Goal: Task Accomplishment & Management: Manage account settings

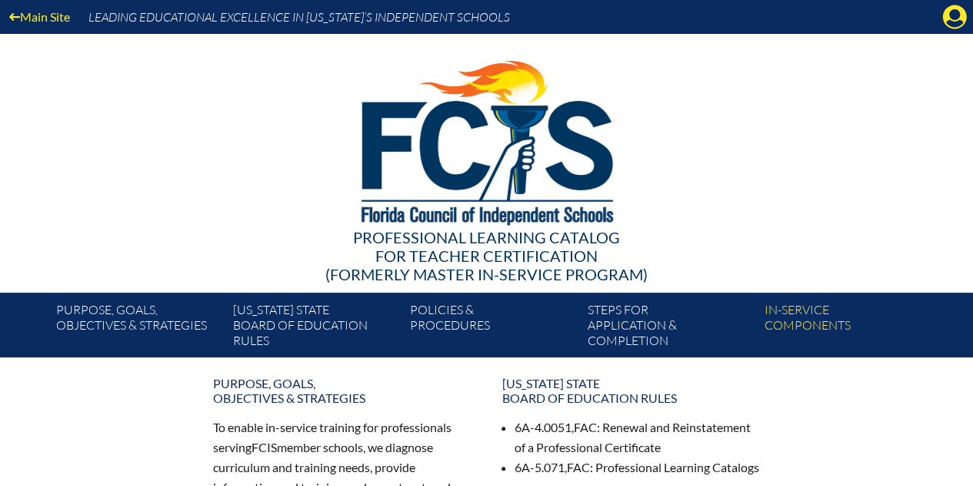
click at [951, 18] on icon at bounding box center [955, 17] width 24 height 24
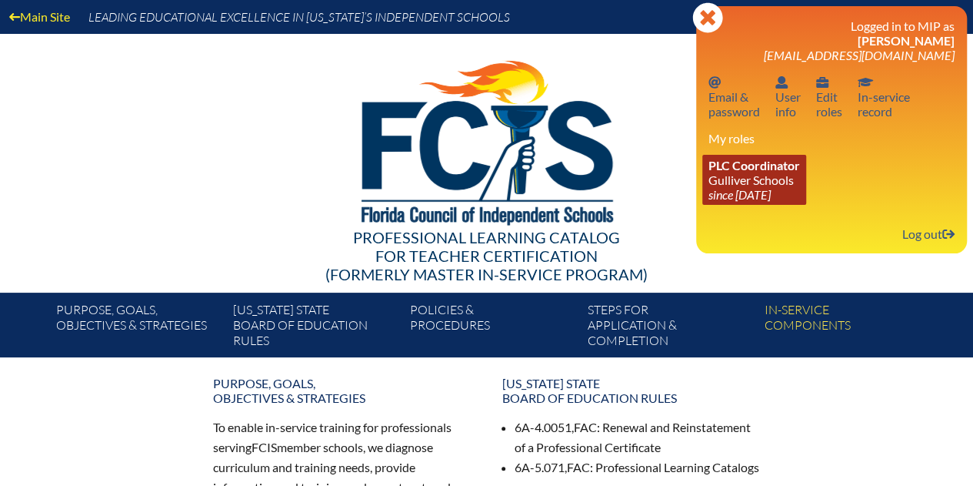
click at [789, 169] on span "PLC Coordinator" at bounding box center [755, 165] width 92 height 15
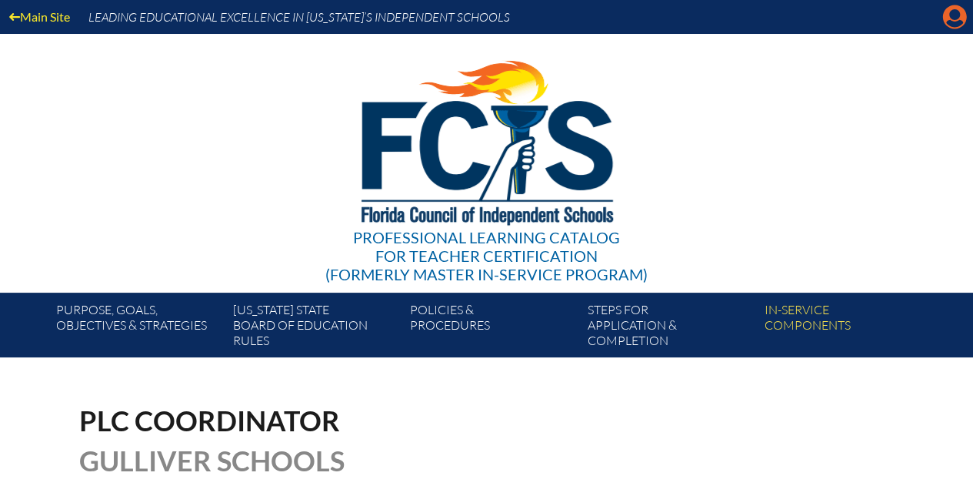
click at [953, 22] on icon "Manage account" at bounding box center [955, 17] width 25 height 25
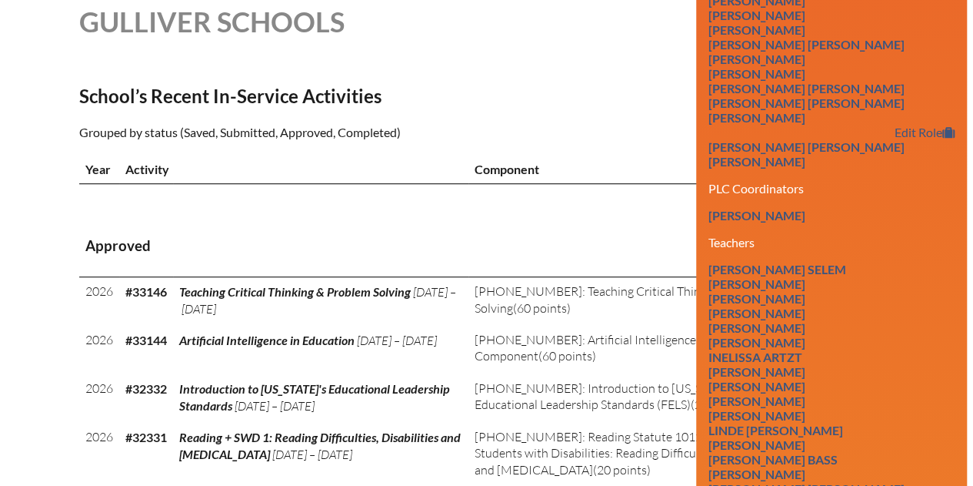
scroll to position [462, 0]
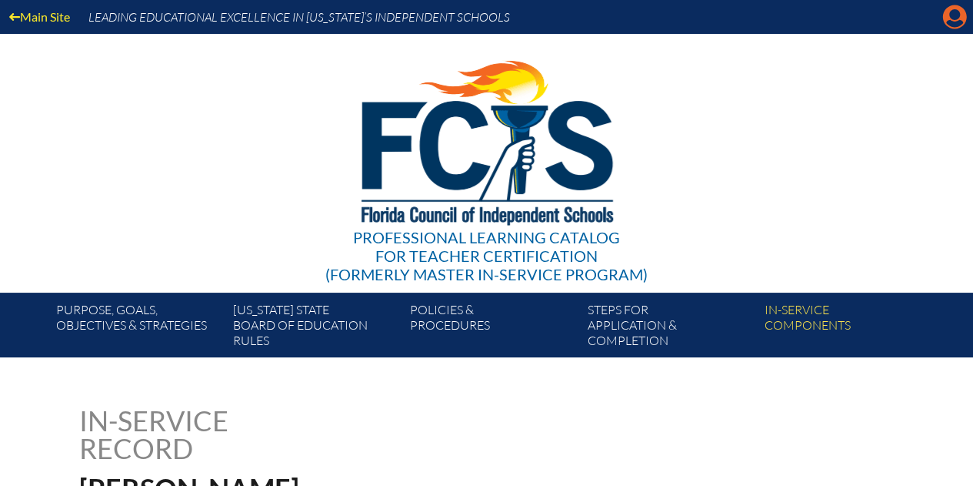
click at [948, 10] on icon at bounding box center [955, 17] width 24 height 24
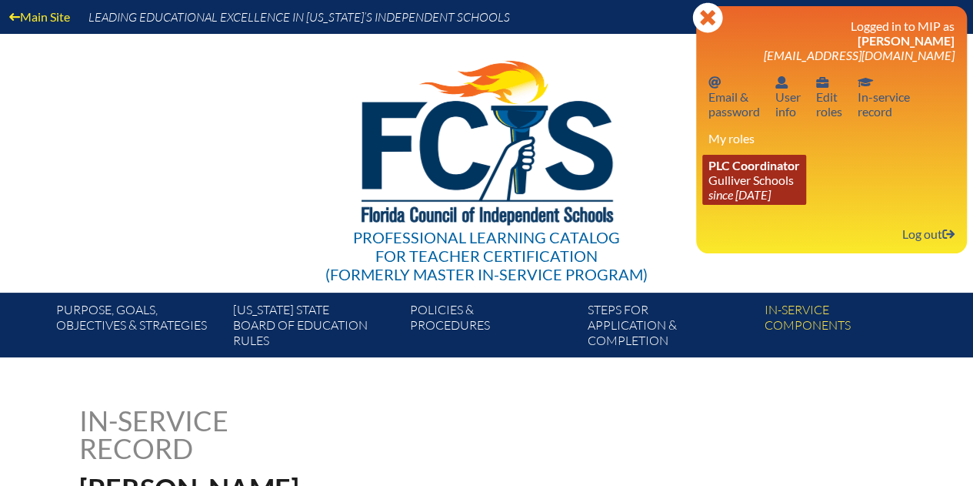
click at [755, 172] on span "PLC Coordinator" at bounding box center [755, 165] width 92 height 15
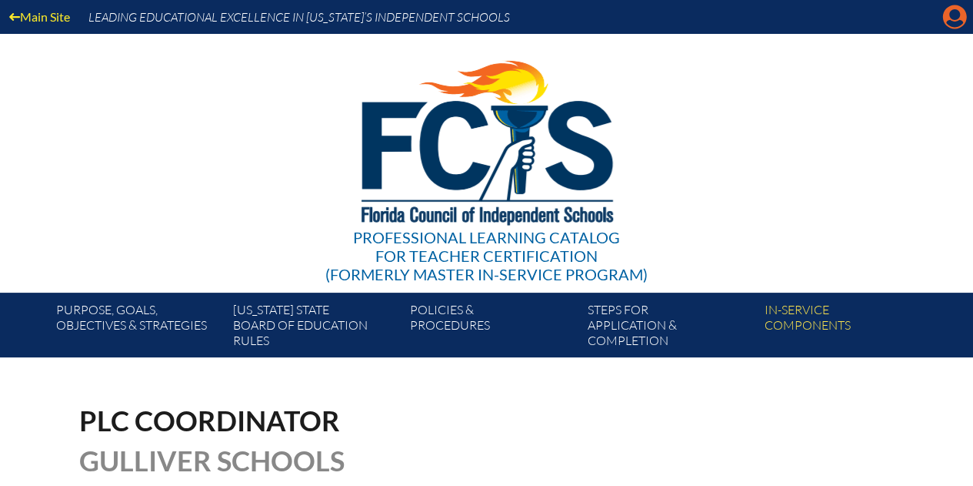
click at [946, 24] on icon at bounding box center [955, 17] width 24 height 24
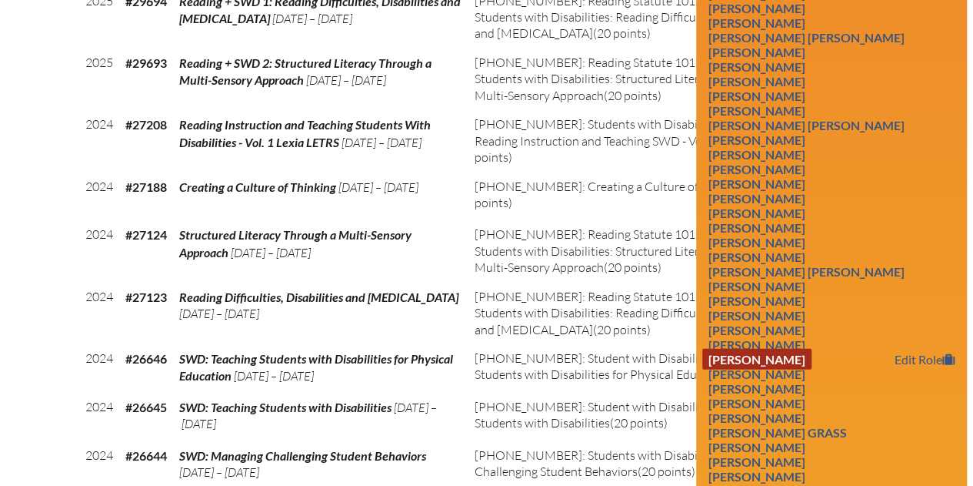
scroll to position [1616, 0]
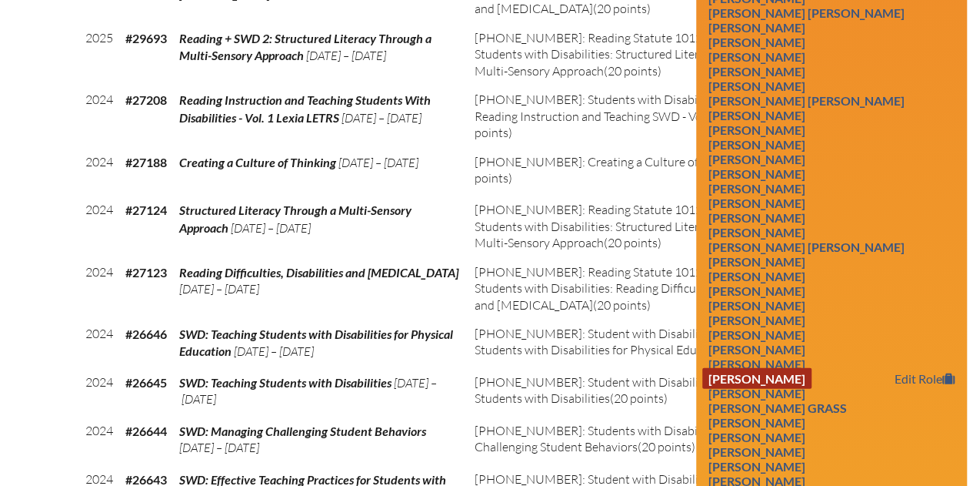
click at [806, 389] on link "Giselle Gonzalez-Llano" at bounding box center [757, 378] width 109 height 21
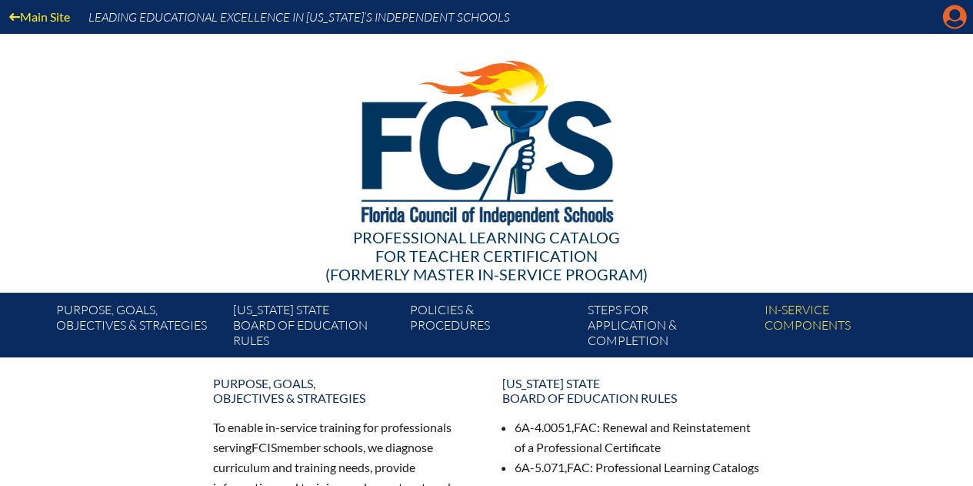
click at [951, 21] on icon "Manage account" at bounding box center [955, 17] width 25 height 25
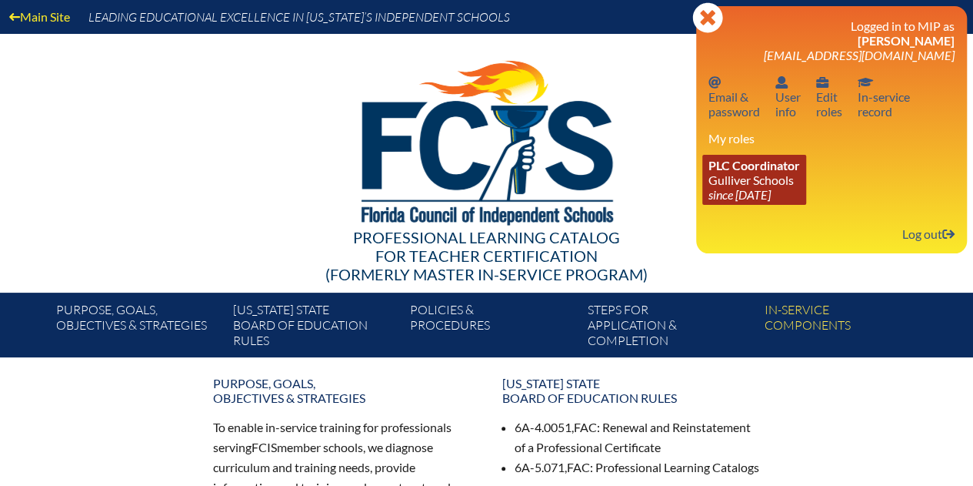
click at [753, 176] on link "PLC Coordinator Gulliver Schools since 2017 Jun 27" at bounding box center [755, 180] width 104 height 50
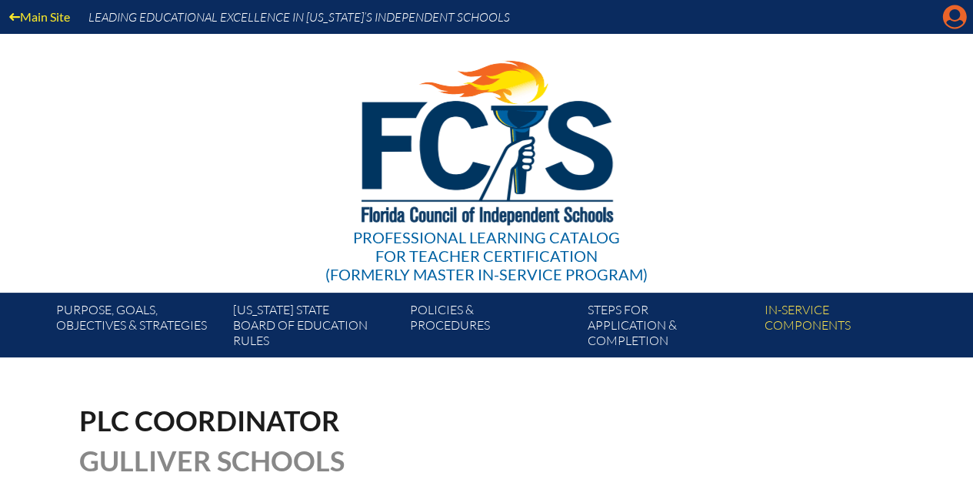
click at [953, 18] on icon "Manage account" at bounding box center [955, 17] width 25 height 25
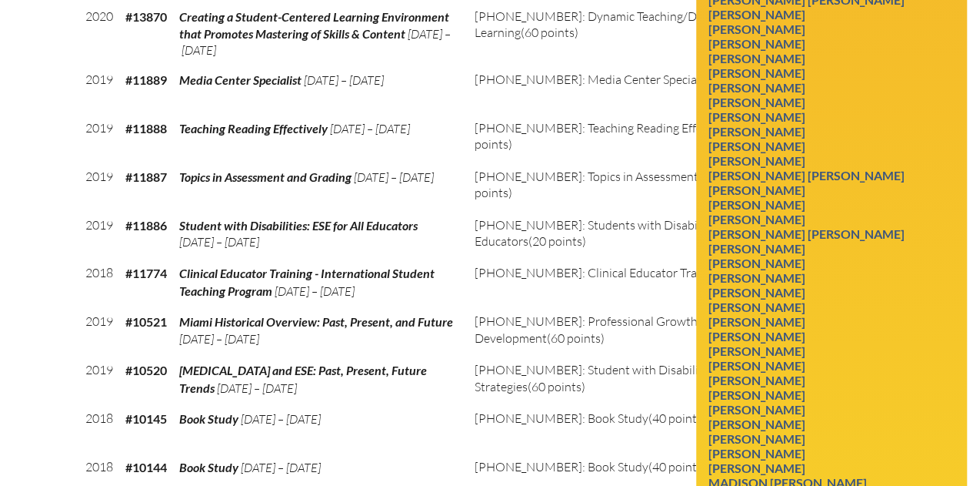
scroll to position [3083, 0]
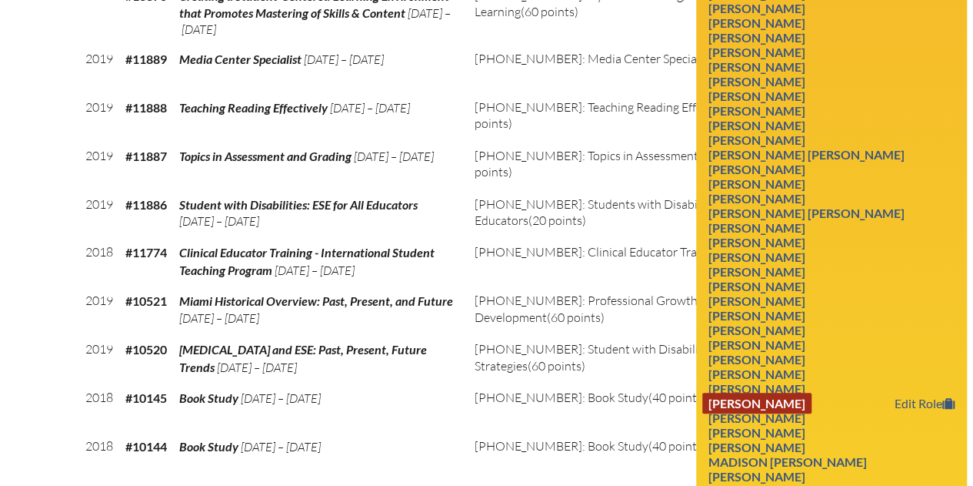
click at [812, 413] on link "Stephanie Maria Rivera" at bounding box center [757, 402] width 109 height 21
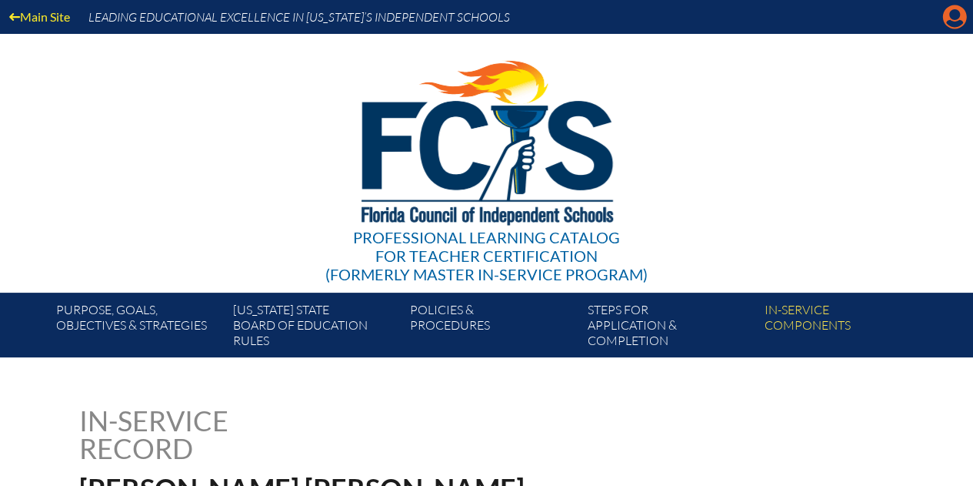
click at [954, 12] on icon "Manage account" at bounding box center [955, 17] width 25 height 25
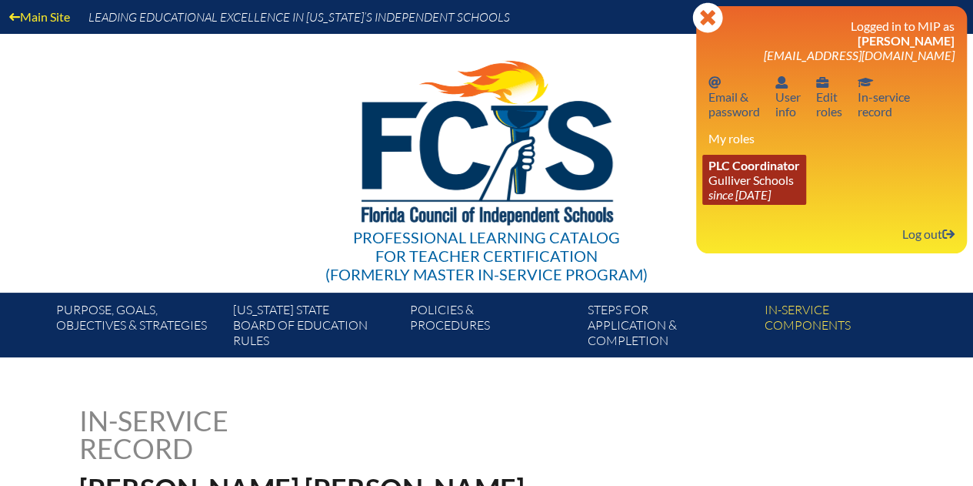
click at [734, 182] on link "PLC Coordinator Gulliver Schools since 2017 Jun 27" at bounding box center [755, 180] width 104 height 50
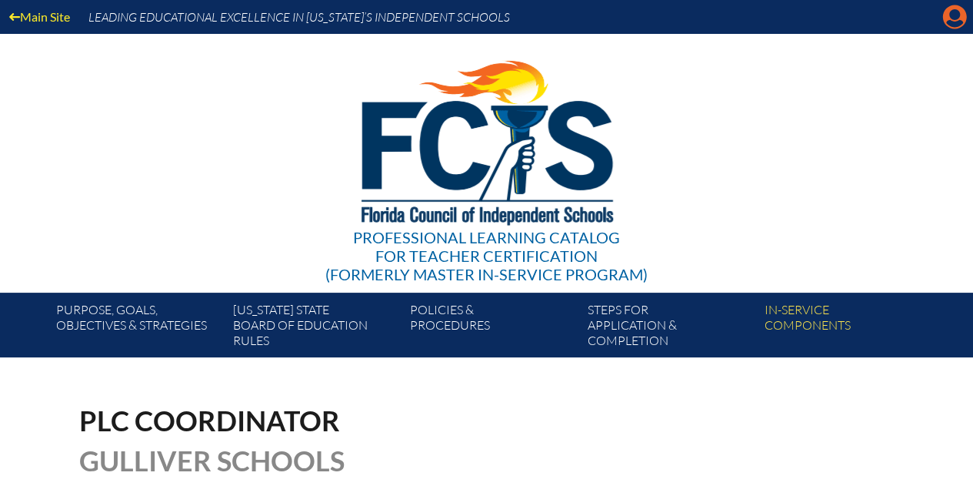
click at [953, 21] on icon at bounding box center [955, 17] width 24 height 24
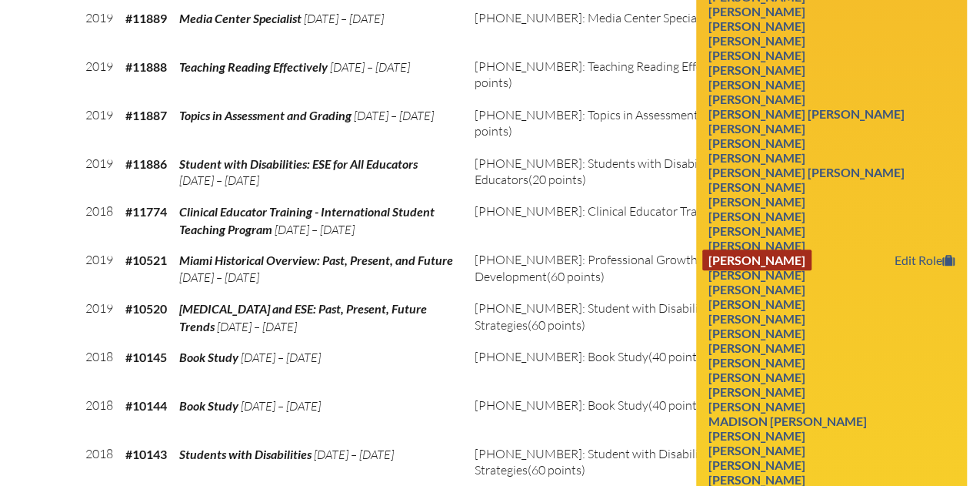
scroll to position [3224, 0]
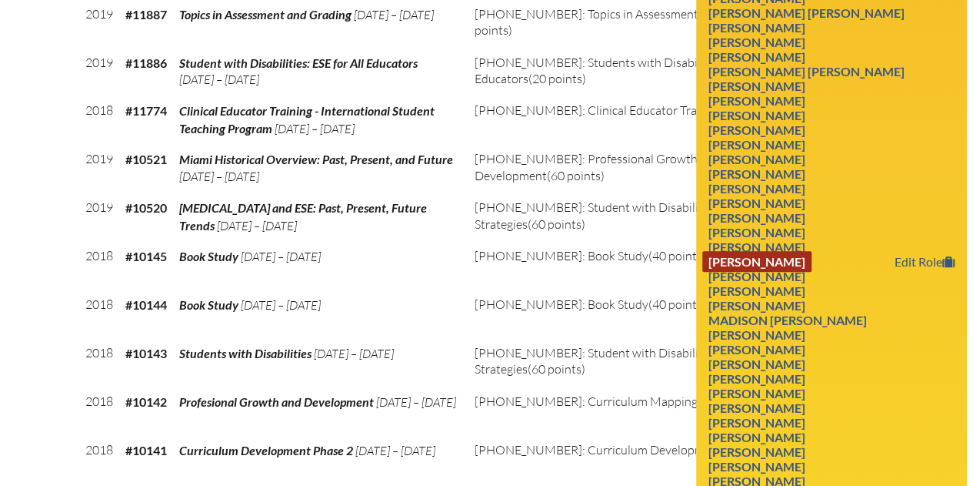
drag, startPoint x: 840, startPoint y: 305, endPoint x: 846, endPoint y: 300, distance: 8.2
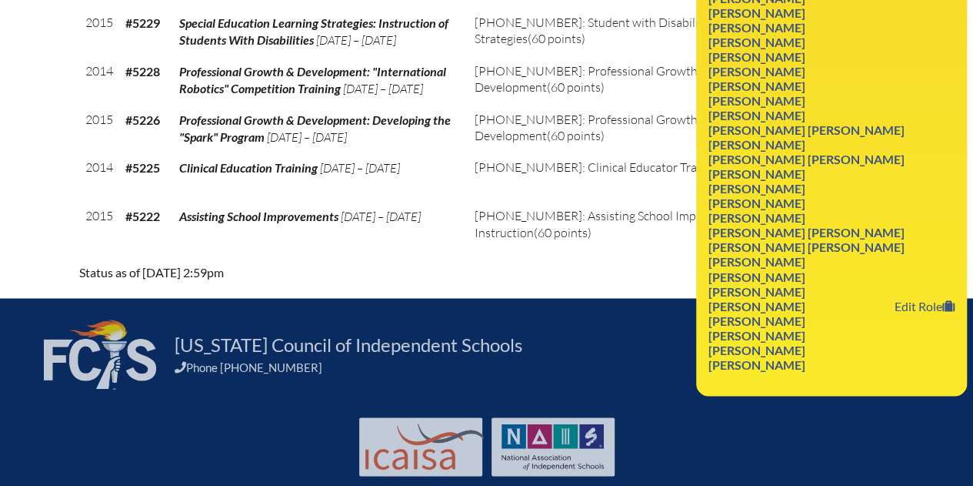
scroll to position [4129, 0]
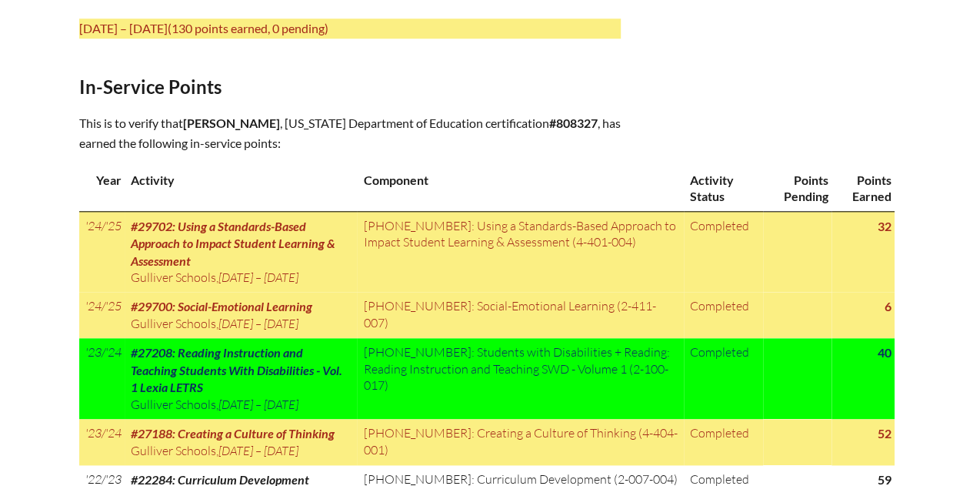
scroll to position [769, 0]
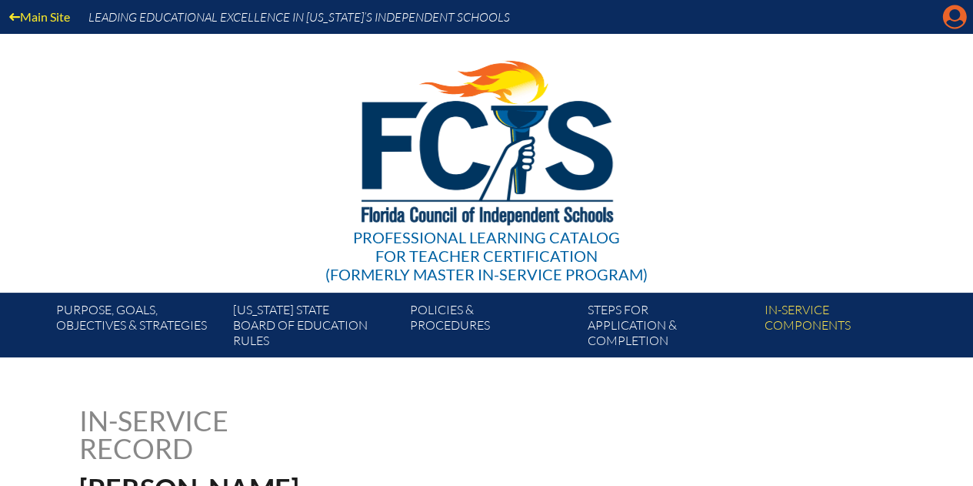
click at [953, 15] on icon "Manage account" at bounding box center [955, 17] width 25 height 25
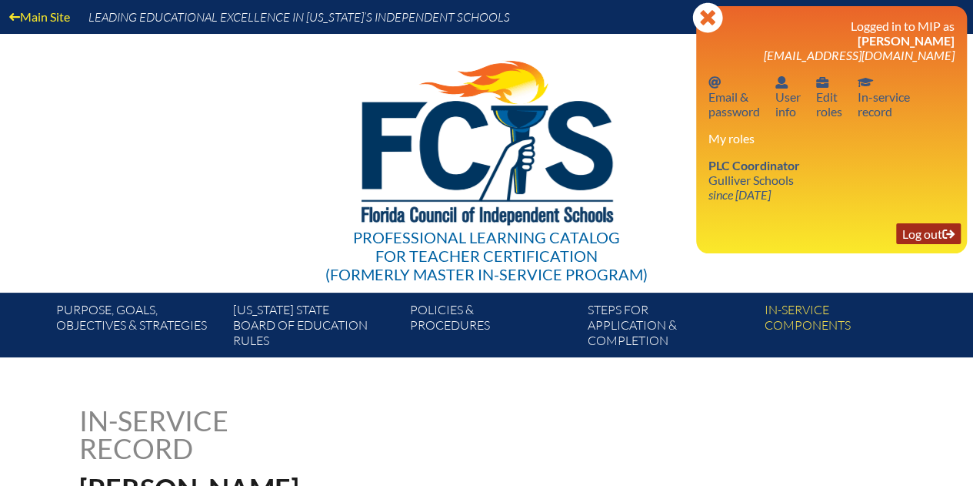
click at [925, 233] on link "Log out Log out" at bounding box center [928, 233] width 65 height 21
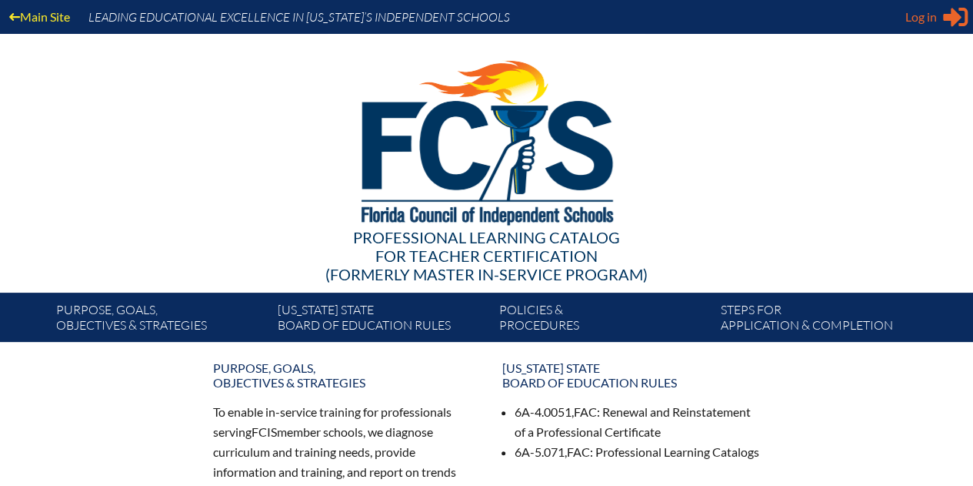
click at [923, 19] on span "Log in" at bounding box center [922, 17] width 32 height 18
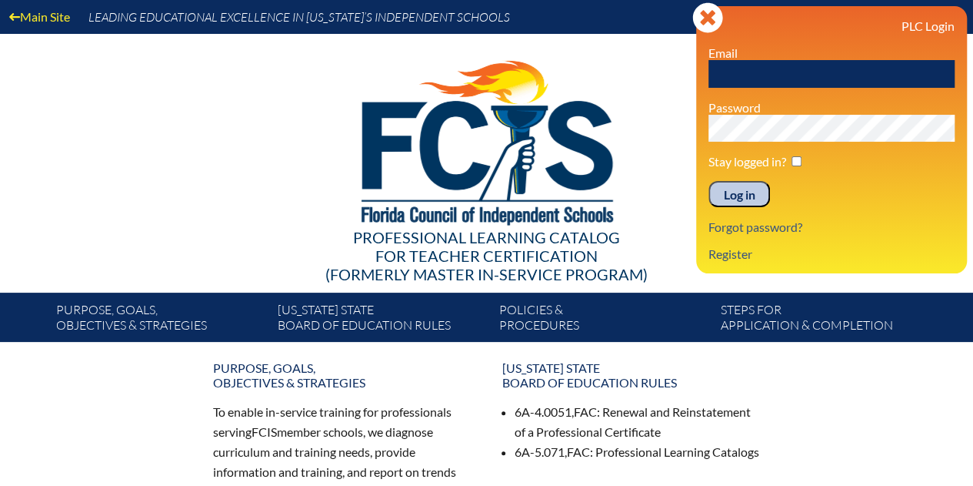
click at [738, 75] on input "text" at bounding box center [832, 74] width 246 height 28
type input "dgherardi@gulliverprep.org"
click at [740, 201] on input "Log in" at bounding box center [740, 194] width 62 height 26
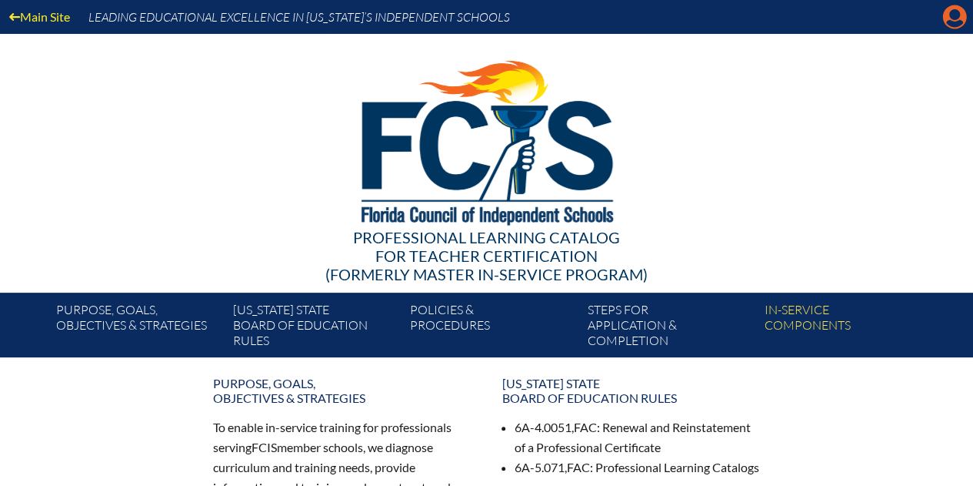
click at [946, 14] on icon at bounding box center [955, 17] width 24 height 24
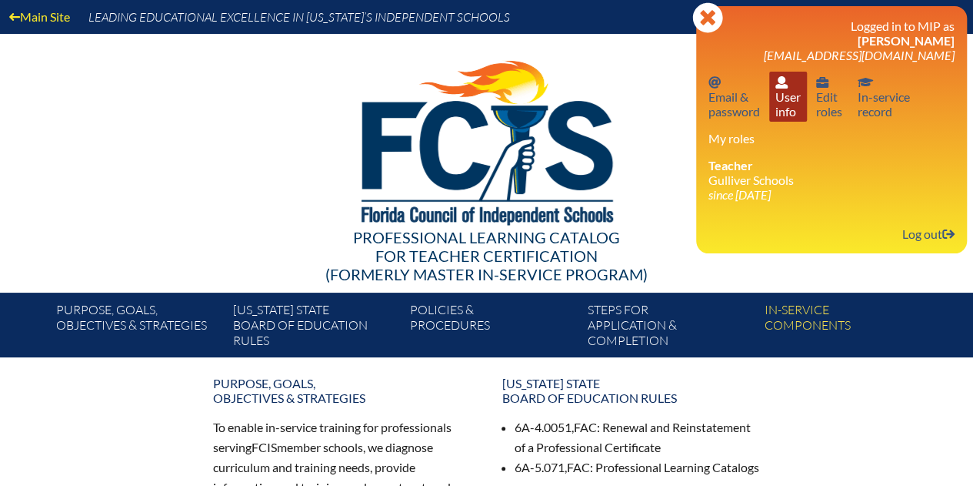
click at [782, 102] on link "User info User info" at bounding box center [788, 97] width 38 height 50
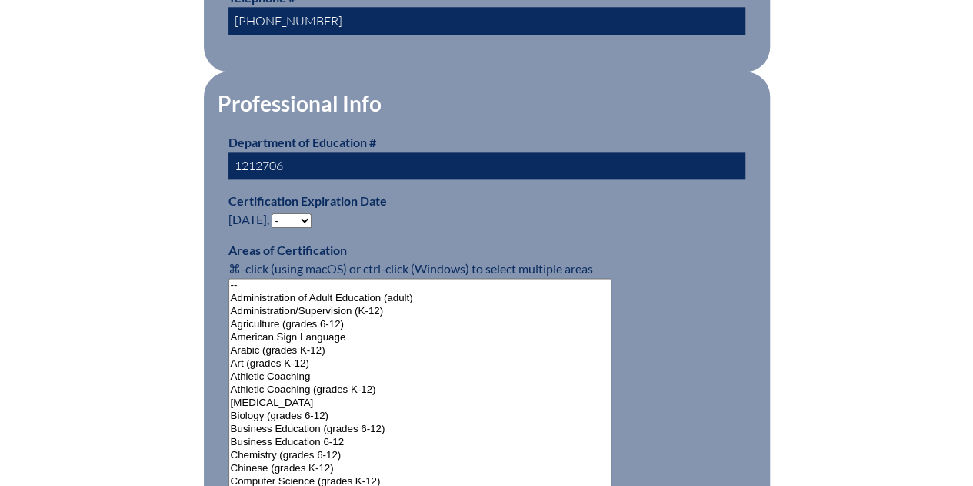
scroll to position [923, 0]
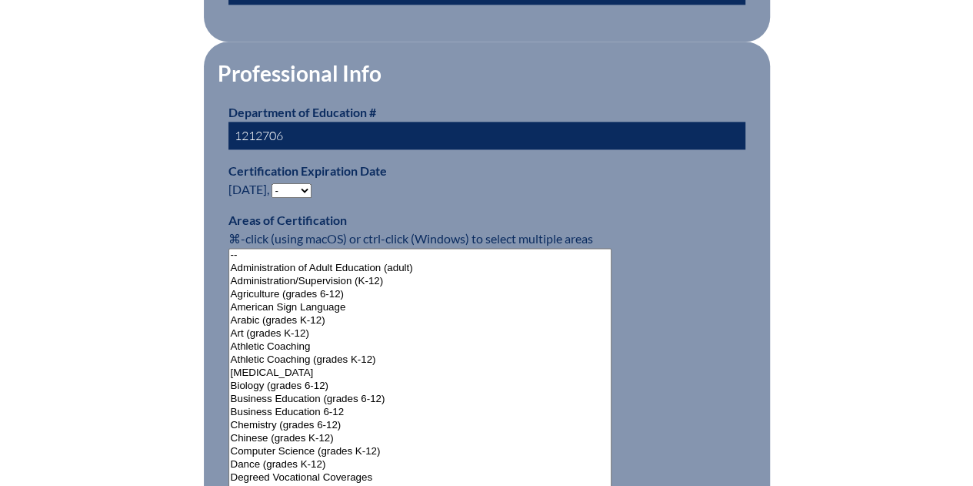
click at [309, 183] on select "- 2031 2030 2029 2028 2027 2026 2025 2024 2023 2022 2021 2020 2019 2018 2017 20…" at bounding box center [292, 190] width 40 height 15
select select "2027"
click at [275, 183] on select "- 2031 2030 2029 2028 2027 2026 2025 2024 2023 2022 2021 2020 2019 2018 2017 20…" at bounding box center [292, 190] width 40 height 15
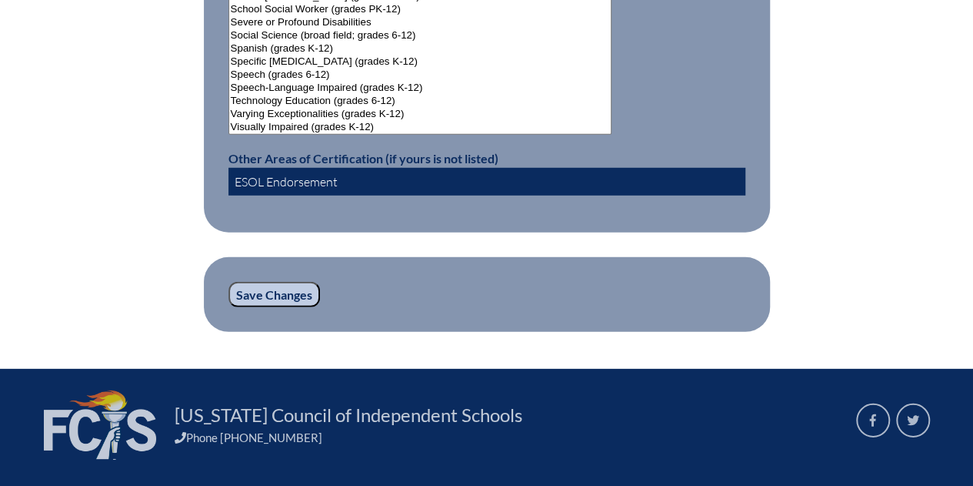
scroll to position [2155, 0]
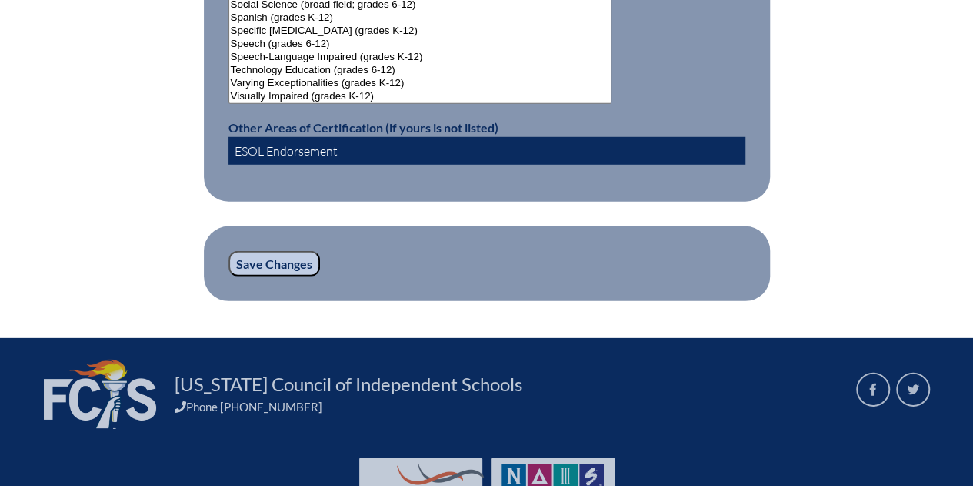
click at [302, 255] on input "Save Changes" at bounding box center [275, 264] width 92 height 26
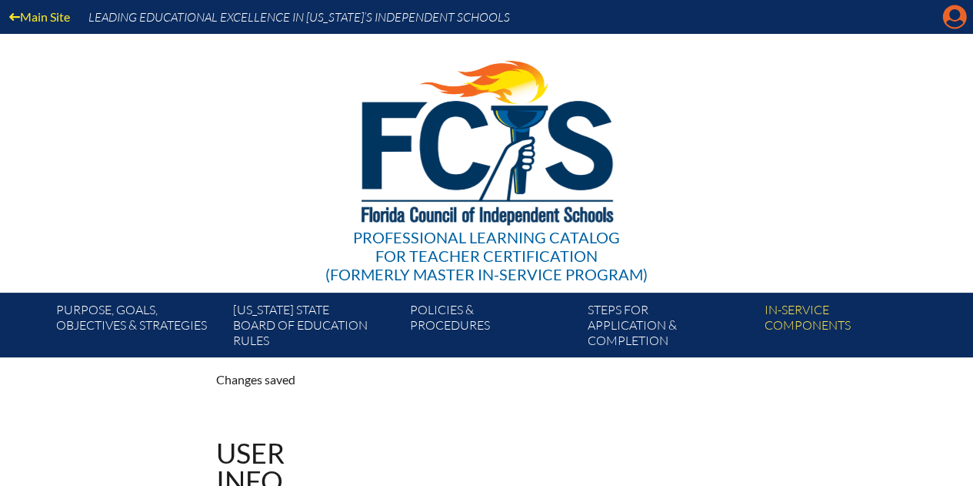
click at [946, 22] on icon at bounding box center [955, 17] width 24 height 24
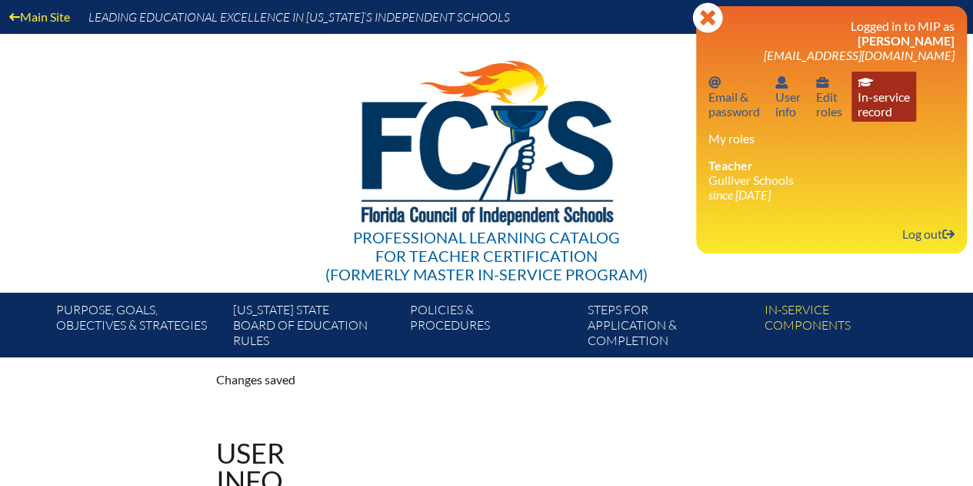
click at [873, 100] on link "In-service record In-service record" at bounding box center [884, 97] width 65 height 50
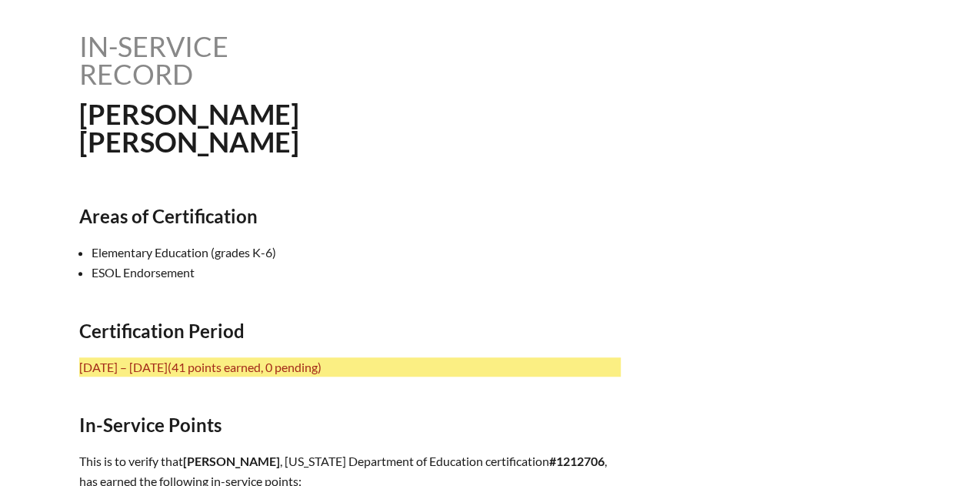
scroll to position [385, 0]
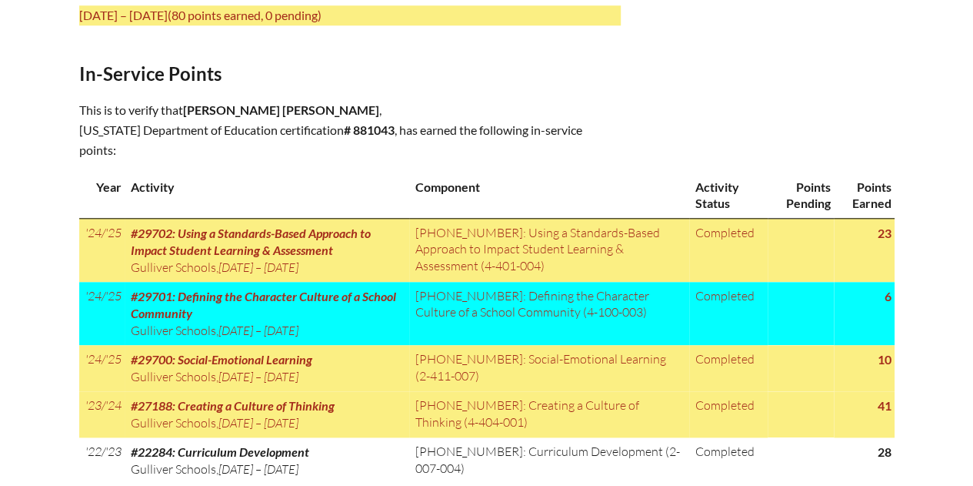
scroll to position [769, 0]
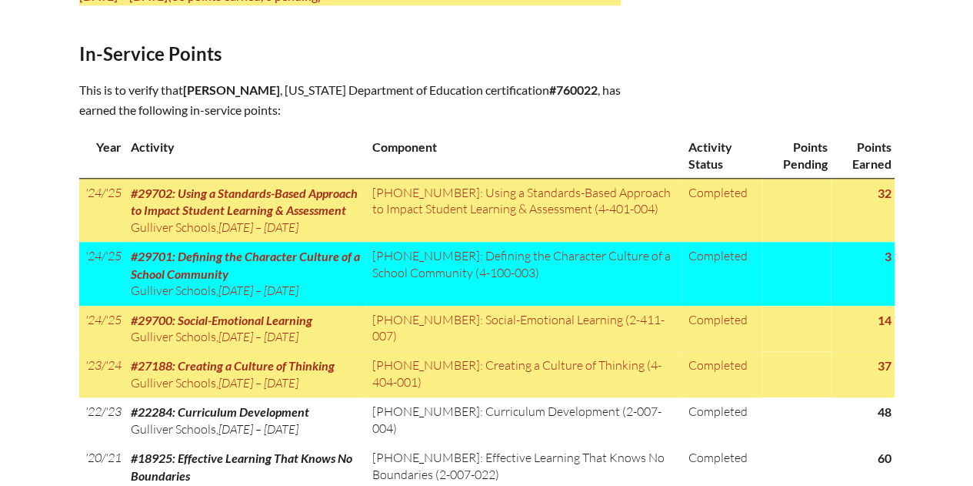
scroll to position [769, 0]
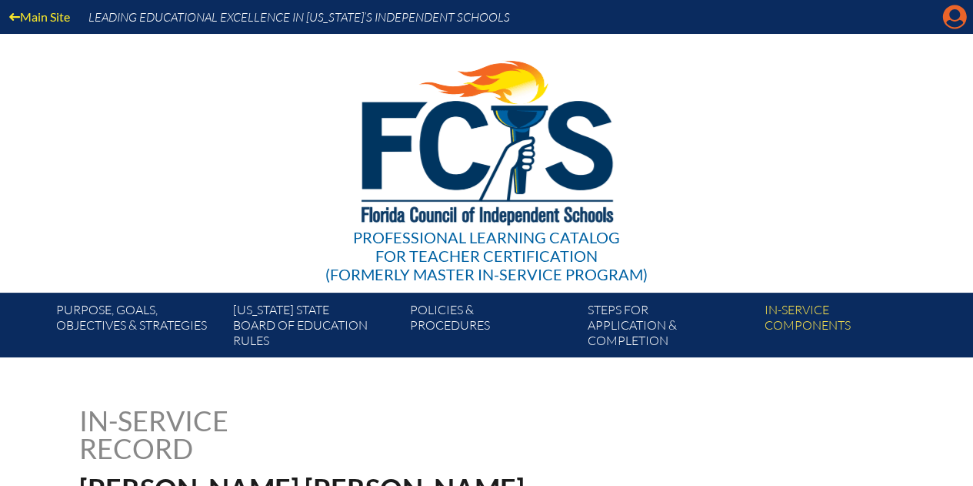
click at [950, 19] on icon "Manage account" at bounding box center [955, 17] width 25 height 25
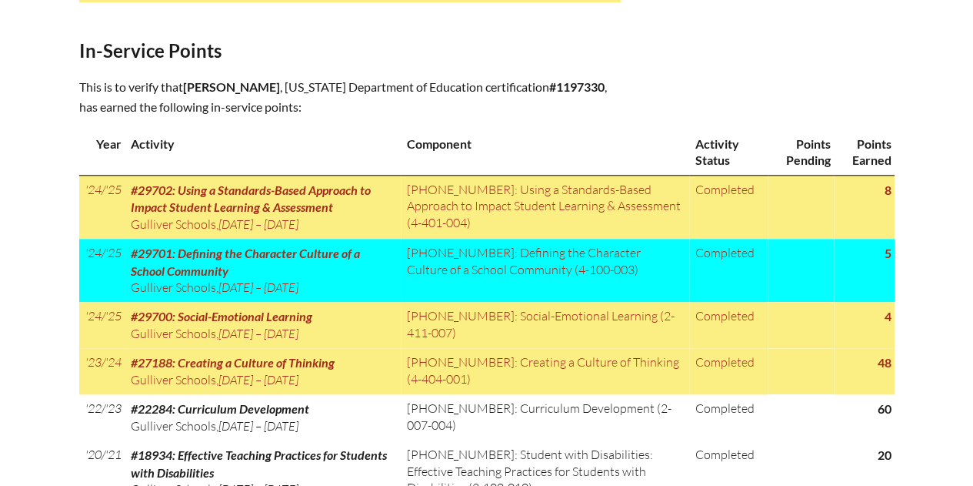
scroll to position [769, 0]
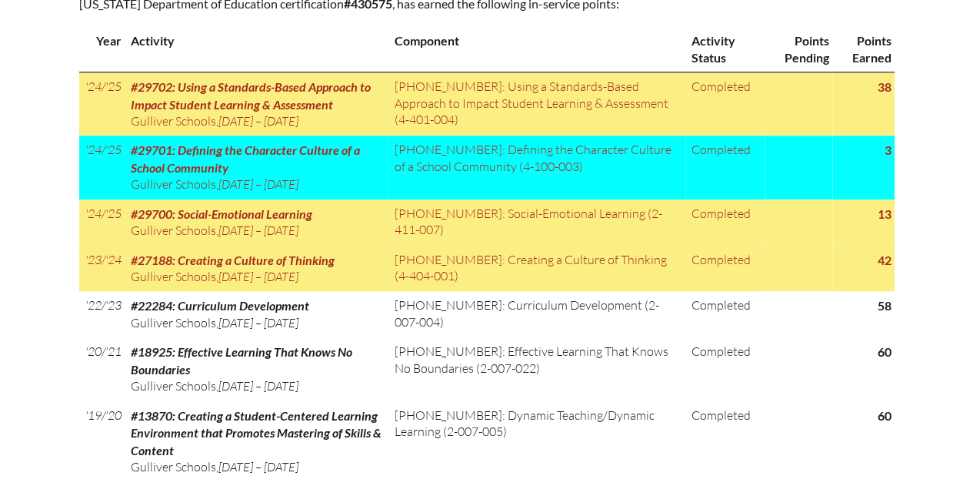
scroll to position [846, 0]
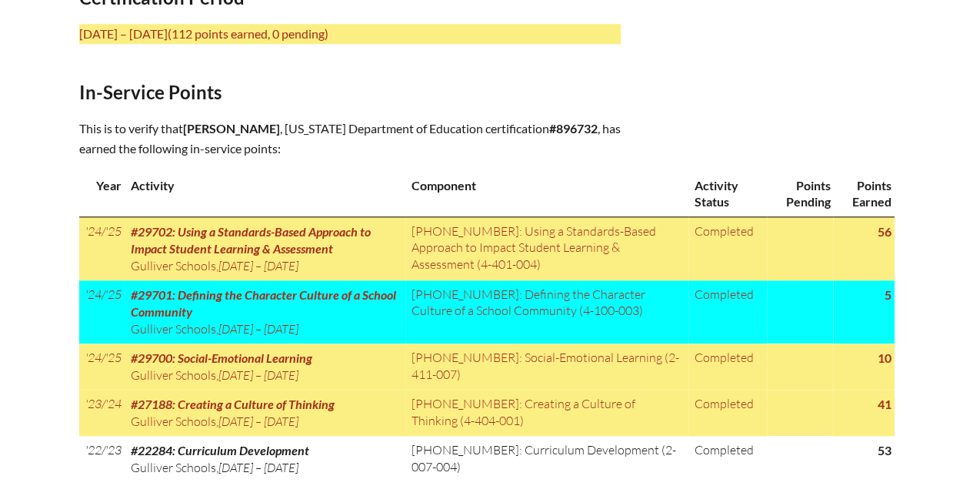
scroll to position [769, 0]
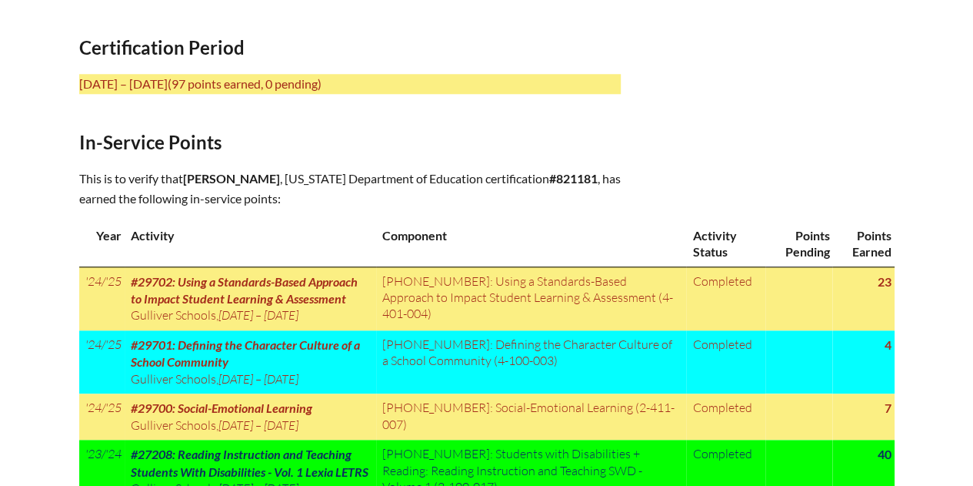
scroll to position [693, 0]
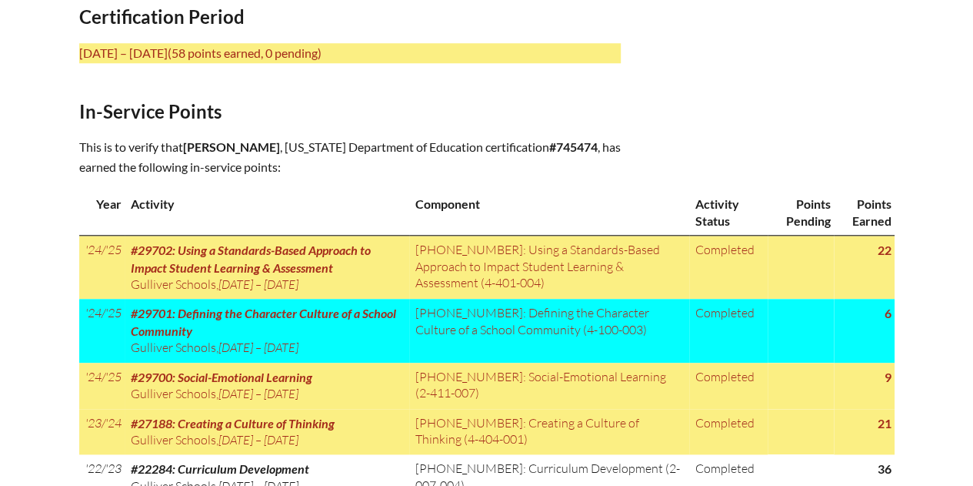
scroll to position [693, 0]
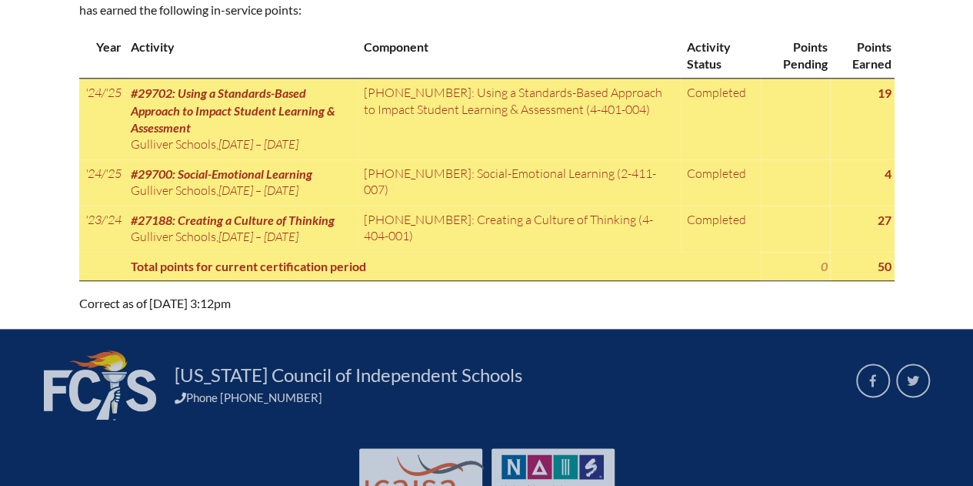
scroll to position [846, 0]
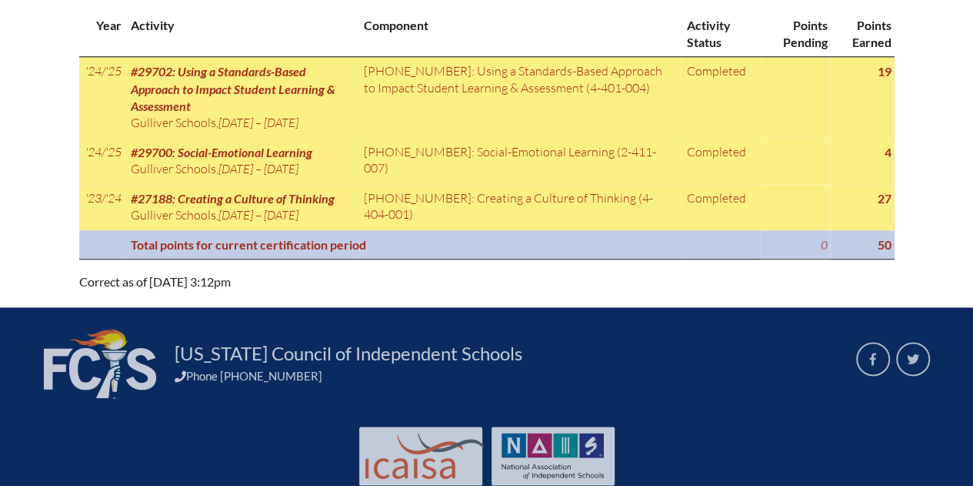
click at [579, 233] on th "Total points for current certification period" at bounding box center [443, 244] width 637 height 29
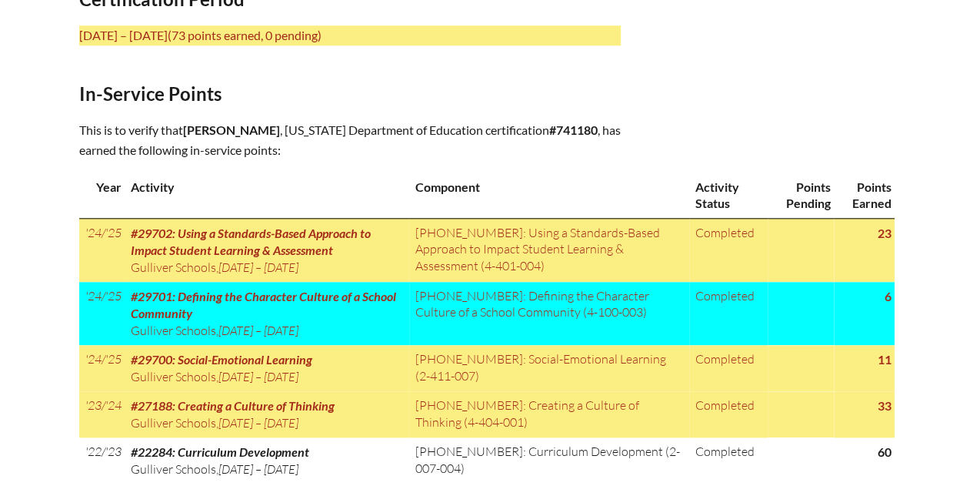
scroll to position [769, 0]
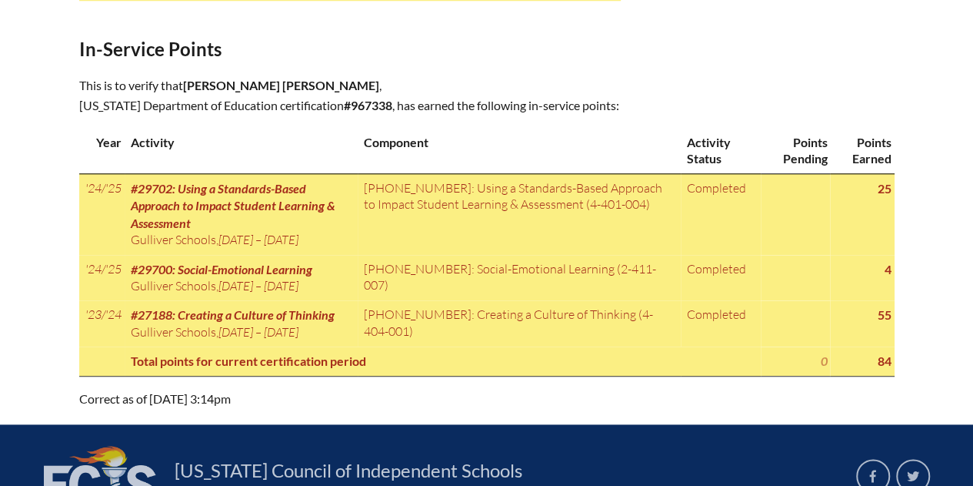
scroll to position [693, 0]
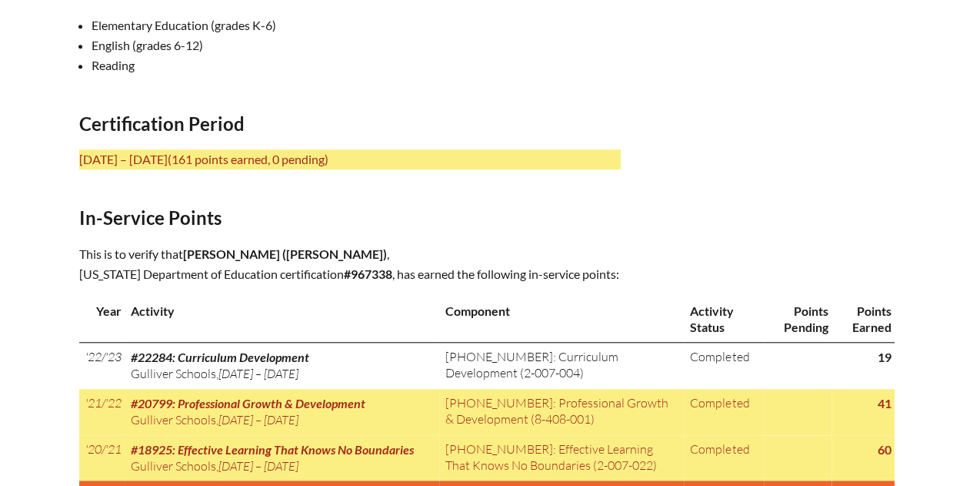
scroll to position [616, 0]
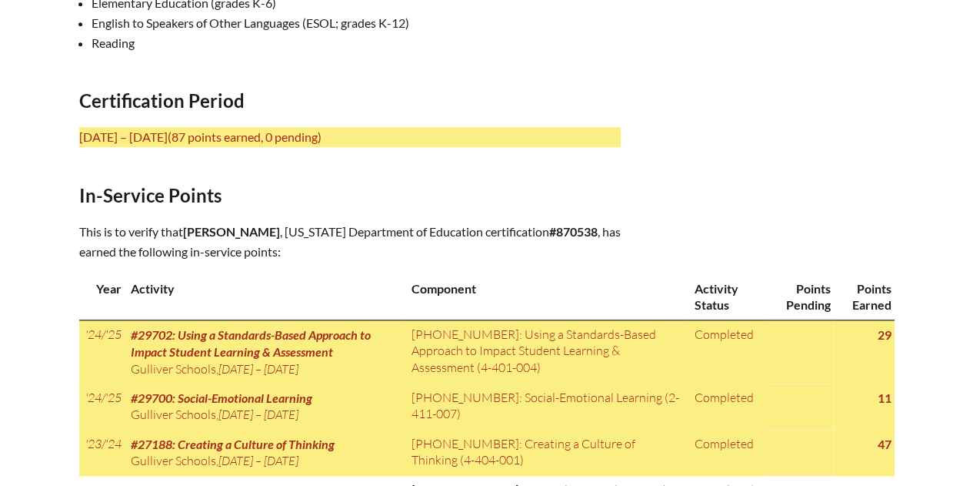
scroll to position [693, 0]
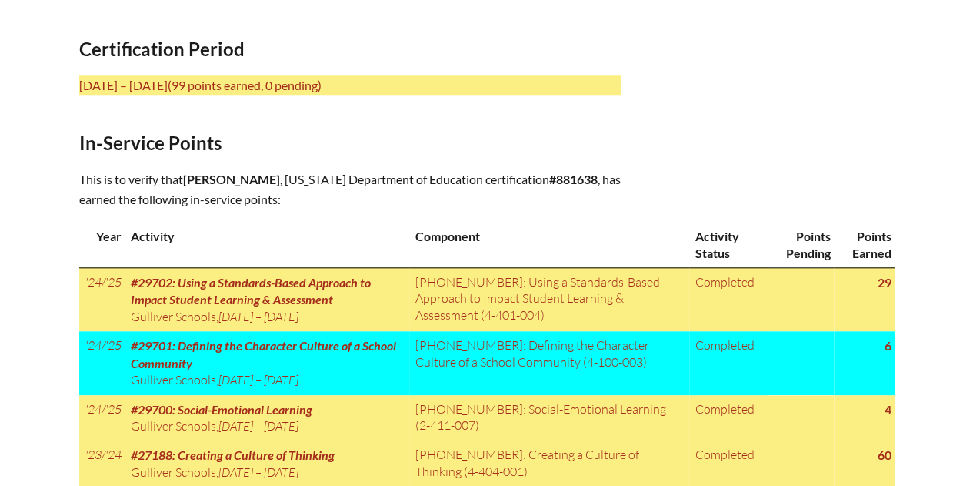
scroll to position [693, 0]
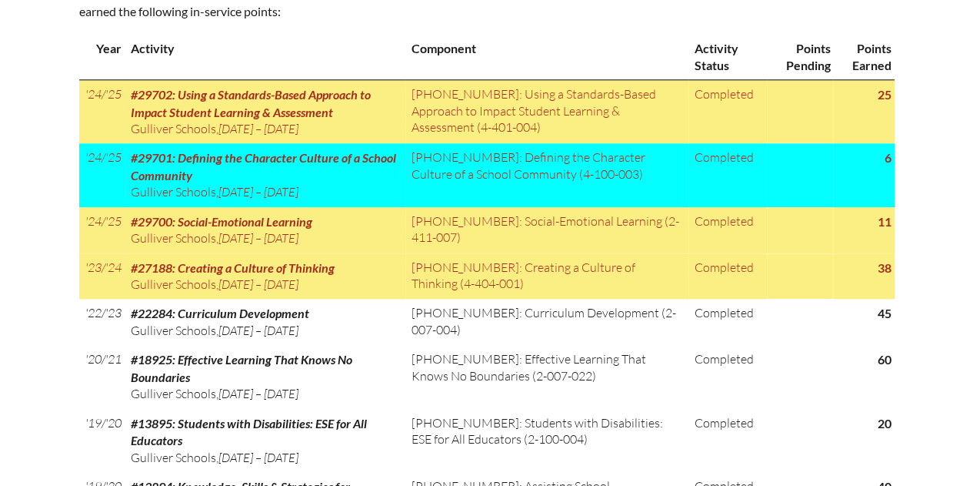
scroll to position [846, 0]
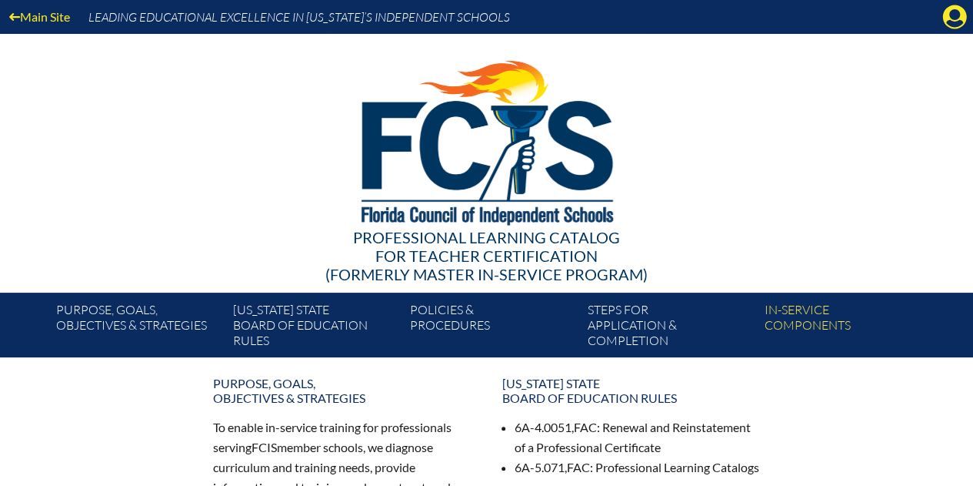
click at [957, 18] on icon "Manage account" at bounding box center [955, 17] width 25 height 25
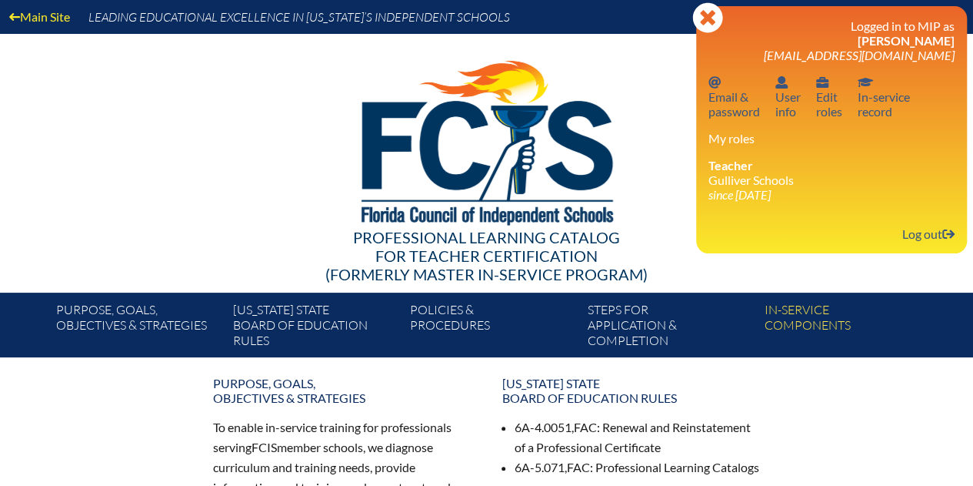
click at [763, 182] on li "Teacher Gulliver Schools since [DATE]" at bounding box center [832, 180] width 246 height 44
click at [920, 239] on link "Log out Log out" at bounding box center [928, 233] width 65 height 21
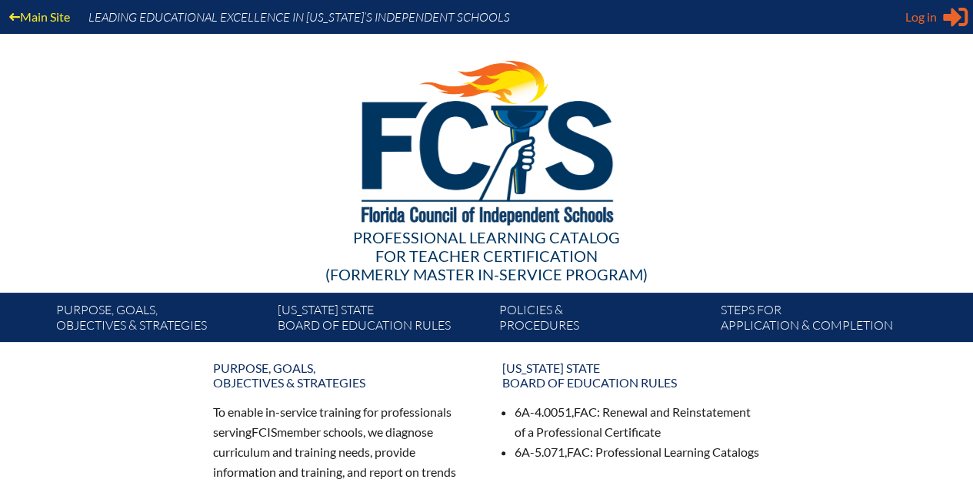
click at [921, 23] on span "Log in" at bounding box center [922, 17] width 32 height 18
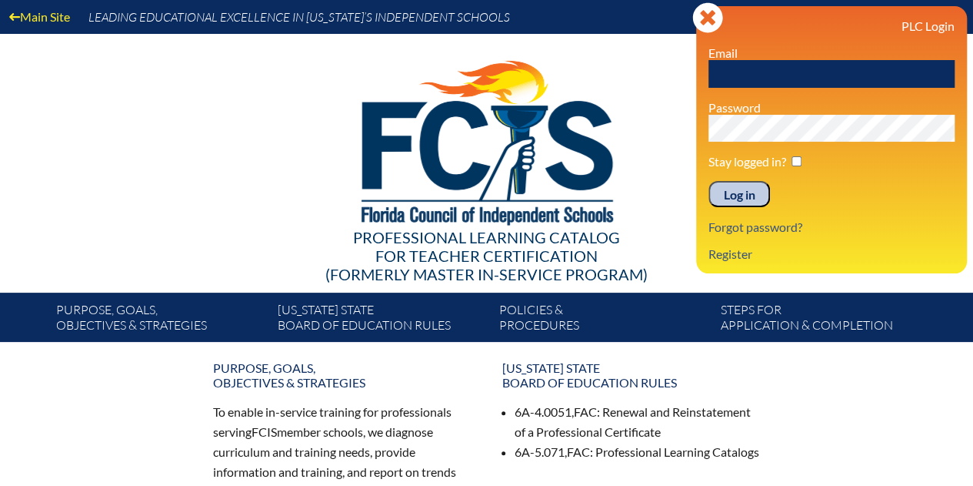
click at [806, 76] on input "text" at bounding box center [832, 74] width 246 height 28
type input "[EMAIL_ADDRESS][DOMAIN_NAME]"
click at [795, 159] on input "checkbox" at bounding box center [797, 161] width 10 height 10
checkbox input "true"
click at [734, 195] on input "Log in" at bounding box center [740, 194] width 62 height 26
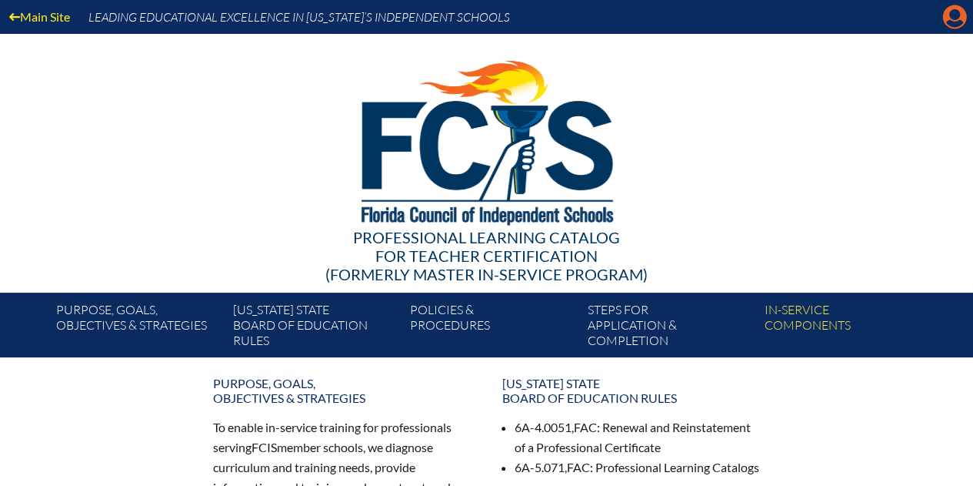
click at [954, 19] on icon "Manage account" at bounding box center [955, 17] width 25 height 25
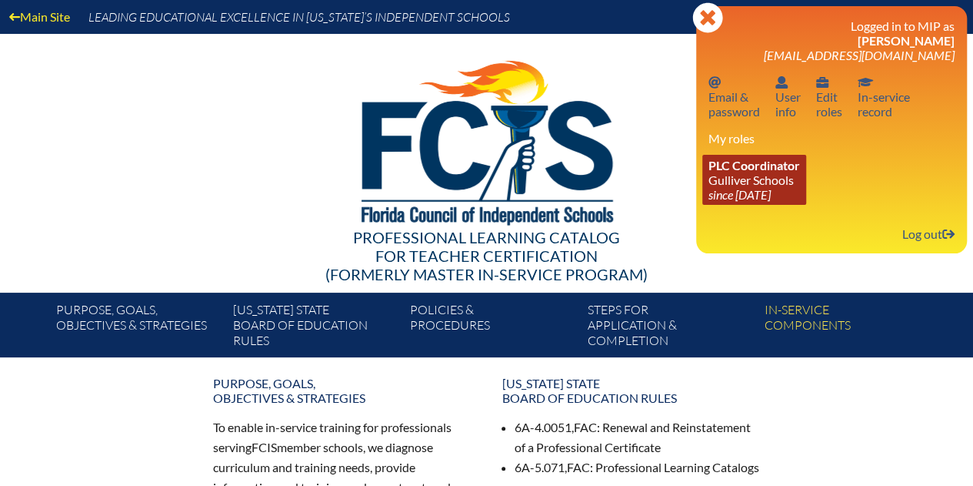
click at [756, 190] on icon "since [DATE]" at bounding box center [740, 194] width 62 height 15
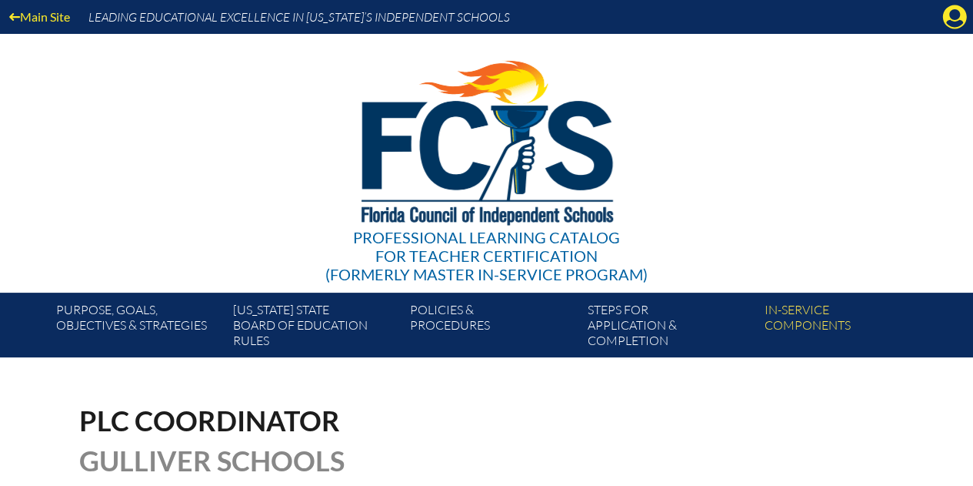
click at [950, 21] on icon "Manage account" at bounding box center [955, 17] width 25 height 25
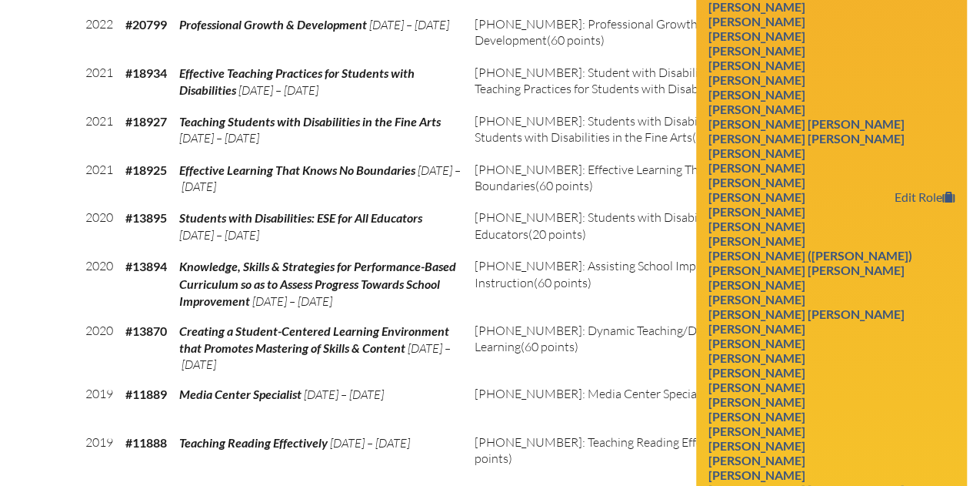
scroll to position [2770, 0]
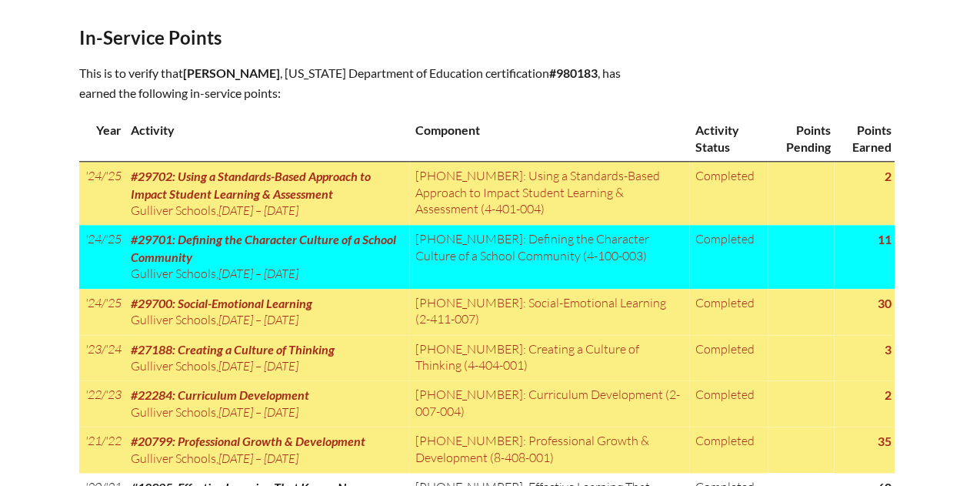
scroll to position [646, 0]
